Goal: Information Seeking & Learning: Compare options

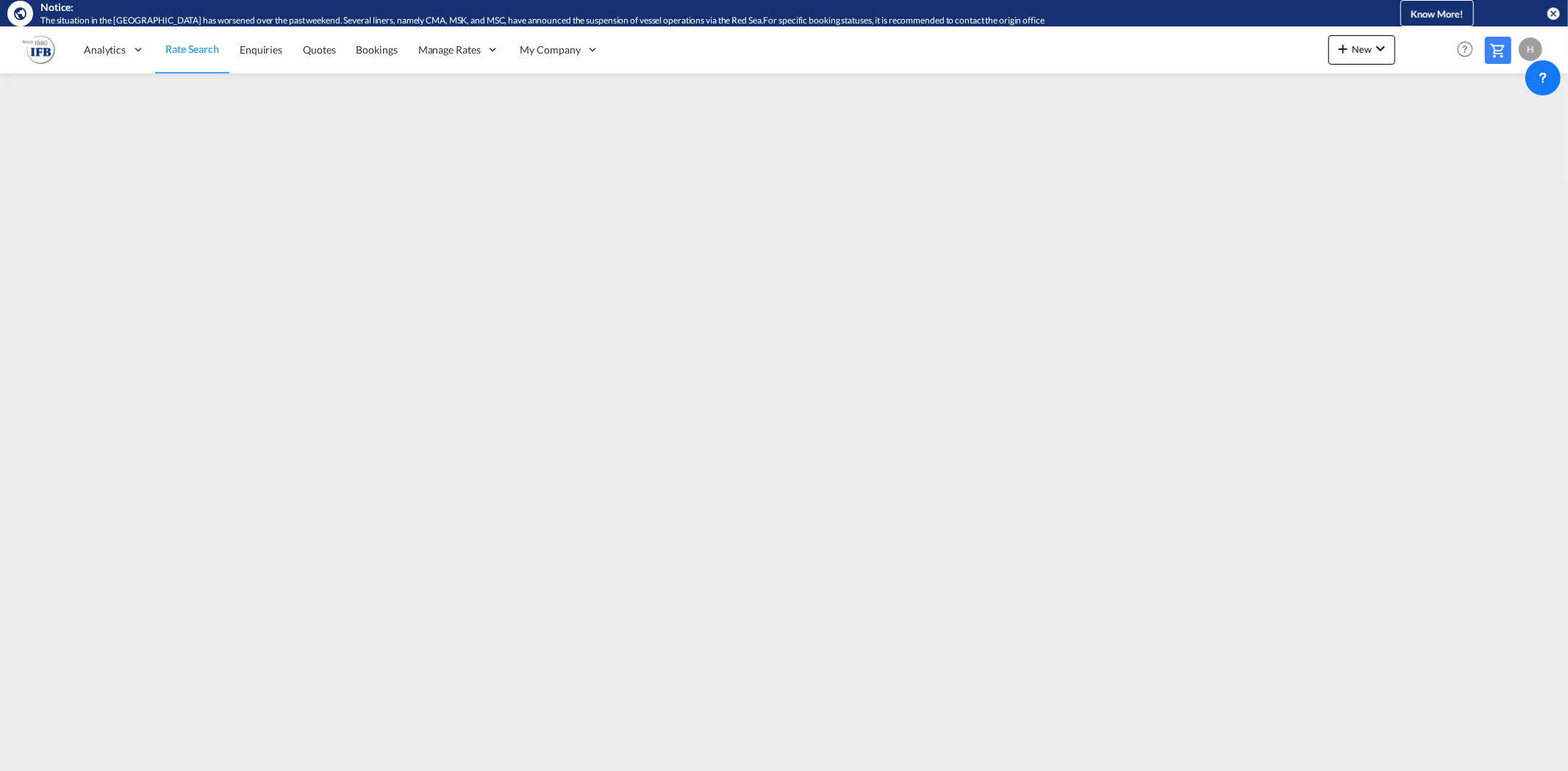
click at [208, 50] on span "Rate Search" at bounding box center [192, 49] width 53 height 12
click at [169, 49] on span "Rate Search" at bounding box center [192, 49] width 53 height 12
